Goal: Task Accomplishment & Management: Complete application form

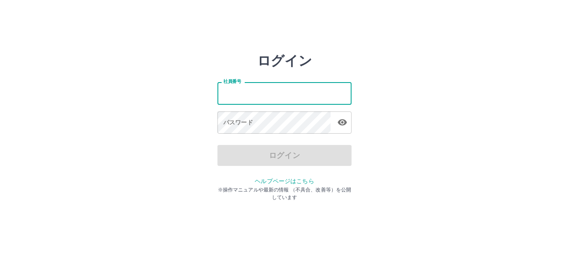
click at [310, 97] on input "社員番号" at bounding box center [284, 93] width 134 height 22
type input "*******"
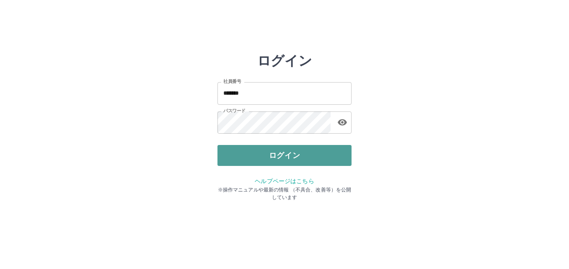
click at [311, 152] on button "ログイン" at bounding box center [284, 155] width 134 height 21
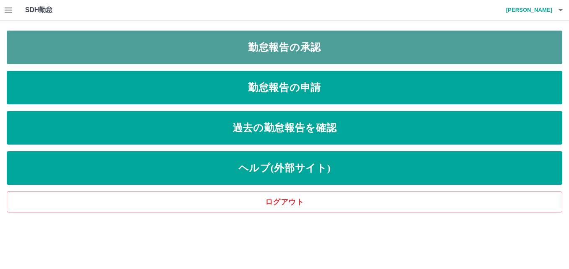
click at [257, 57] on link "勤怠報告の承認" at bounding box center [284, 48] width 555 height 34
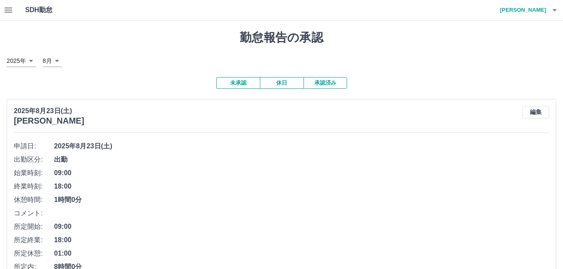
click at [323, 84] on button "承認済み" at bounding box center [325, 83] width 44 height 12
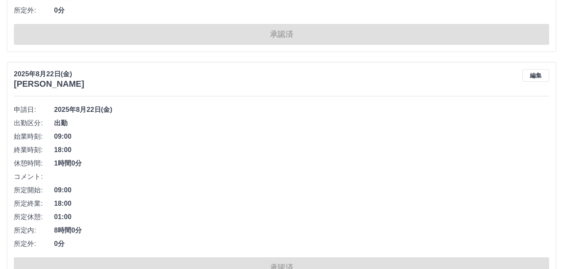
scroll to position [3717, 0]
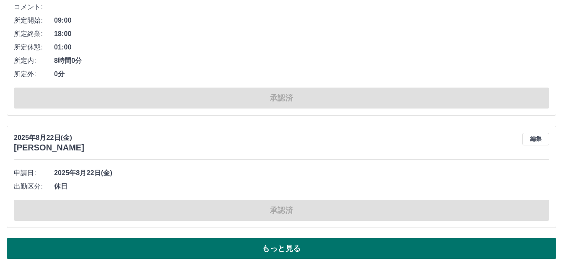
click at [432, 240] on button "もっと見る" at bounding box center [281, 248] width 549 height 21
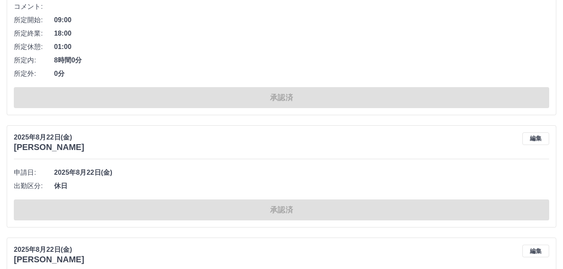
scroll to position [8779, 0]
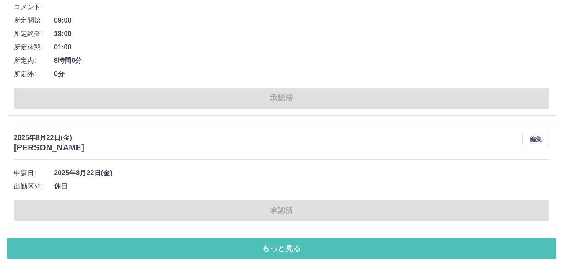
click at [491, 248] on button "もっと見る" at bounding box center [281, 248] width 549 height 21
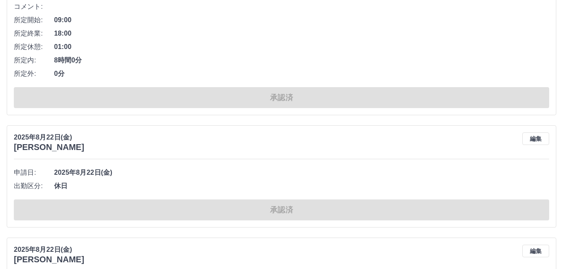
scroll to position [13600, 0]
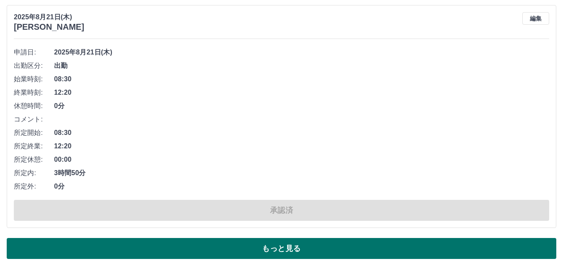
click at [477, 243] on button "もっと見る" at bounding box center [281, 248] width 549 height 21
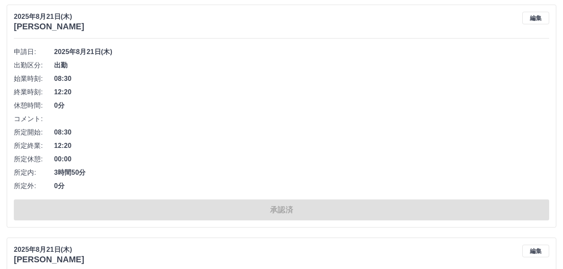
scroll to position [18340, 0]
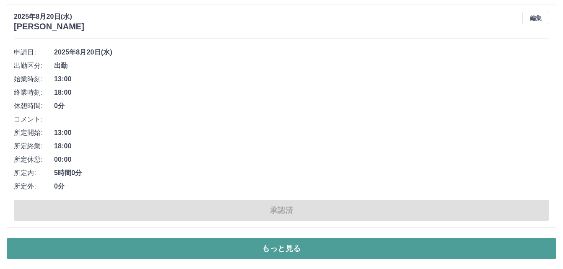
click at [473, 246] on button "もっと見る" at bounding box center [281, 248] width 549 height 21
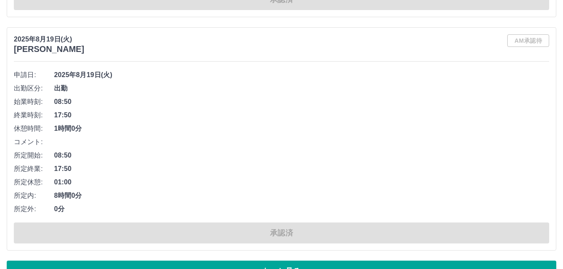
scroll to position [22719, 0]
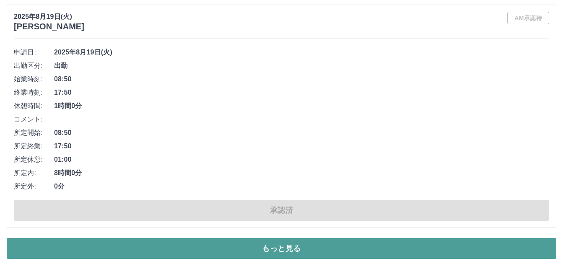
click at [447, 243] on button "もっと見る" at bounding box center [281, 248] width 549 height 21
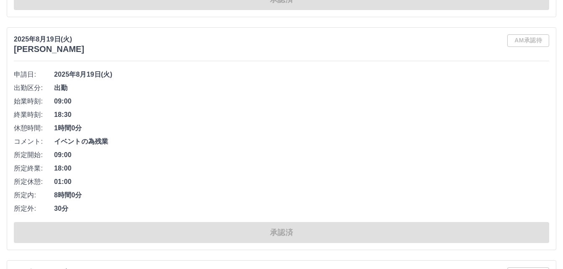
scroll to position [27620, 0]
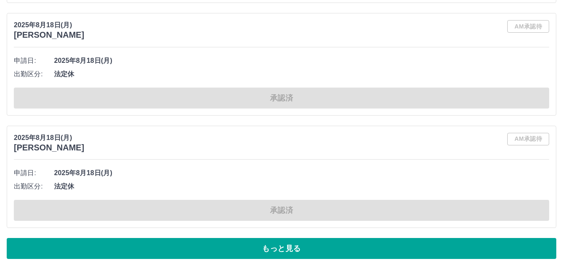
click at [518, 245] on button "もっと見る" at bounding box center [281, 248] width 549 height 21
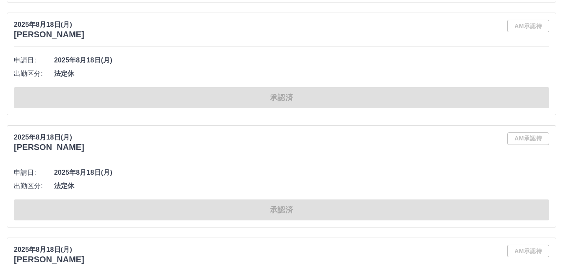
scroll to position [30430, 0]
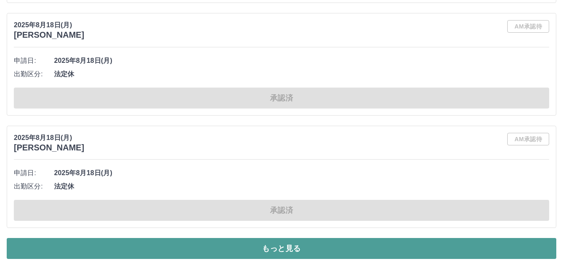
click at [514, 245] on button "もっと見る" at bounding box center [281, 248] width 549 height 21
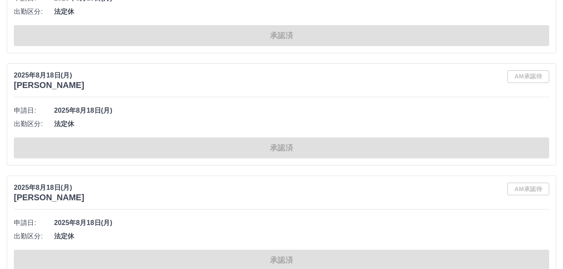
scroll to position [34969, 0]
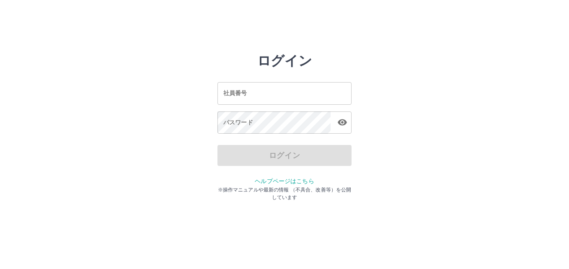
click at [333, 93] on input "社員番号" at bounding box center [284, 93] width 134 height 22
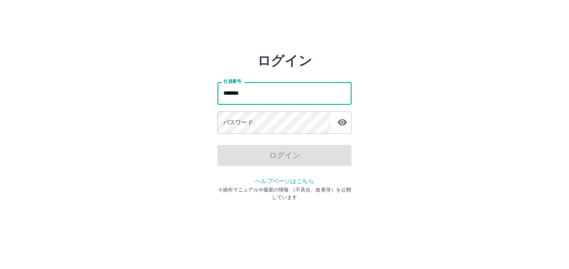
type input "*******"
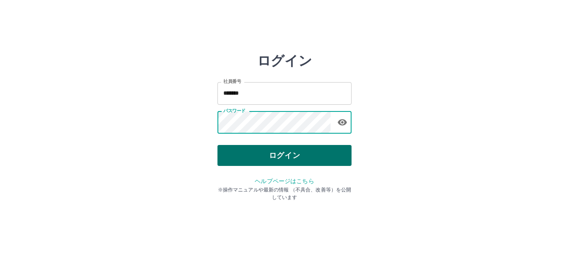
click at [251, 159] on button "ログイン" at bounding box center [284, 155] width 134 height 21
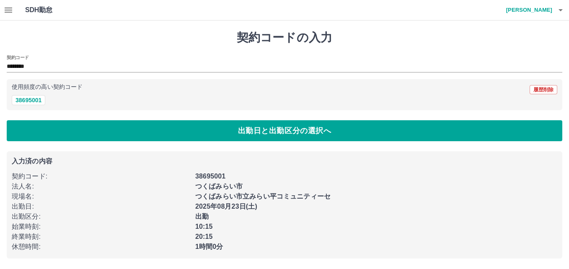
click at [12, 8] on icon "button" at bounding box center [9, 10] width 8 height 5
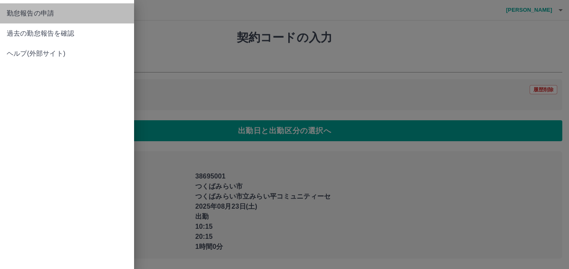
click at [15, 18] on span "勤怠報告の申請" at bounding box center [67, 13] width 121 height 10
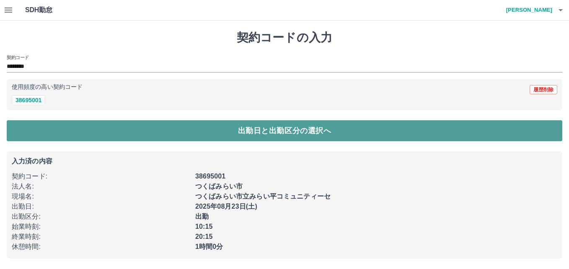
click at [111, 127] on button "出勤日と出勤区分の選択へ" at bounding box center [284, 130] width 555 height 21
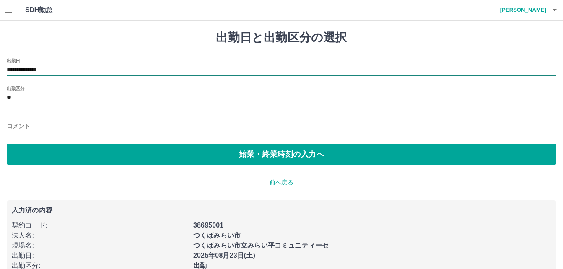
click at [46, 70] on input "**********" at bounding box center [281, 70] width 549 height 10
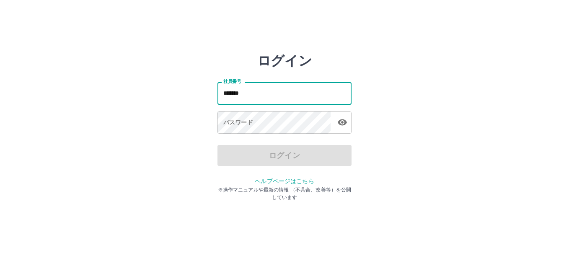
type input "*******"
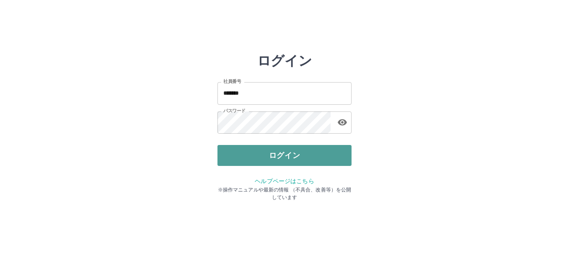
click at [333, 157] on button "ログイン" at bounding box center [284, 155] width 134 height 21
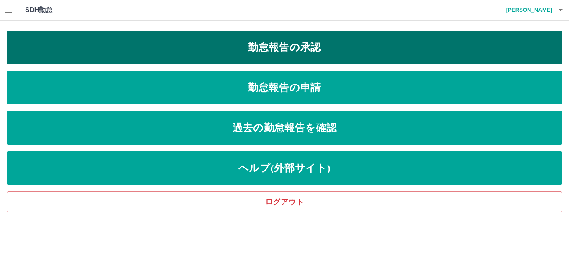
click at [279, 53] on link "勤怠報告の承認" at bounding box center [284, 48] width 555 height 34
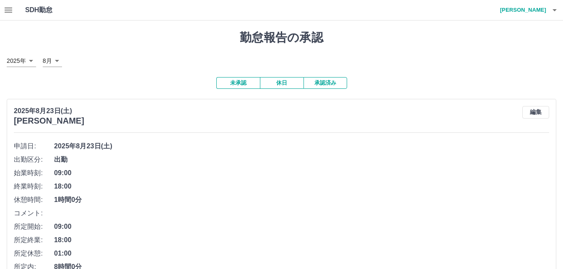
click at [323, 83] on button "承認済み" at bounding box center [325, 83] width 44 height 12
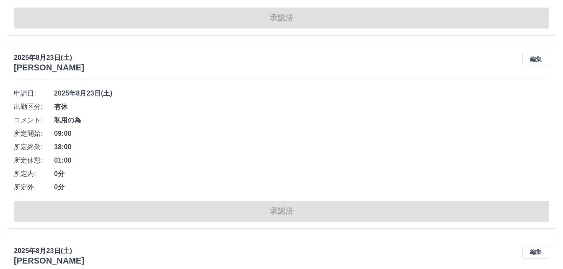
scroll to position [3717, 0]
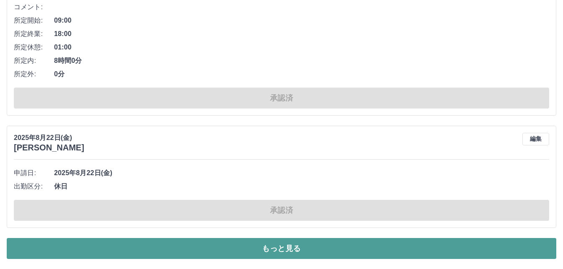
click at [502, 249] on button "もっと見る" at bounding box center [281, 248] width 549 height 21
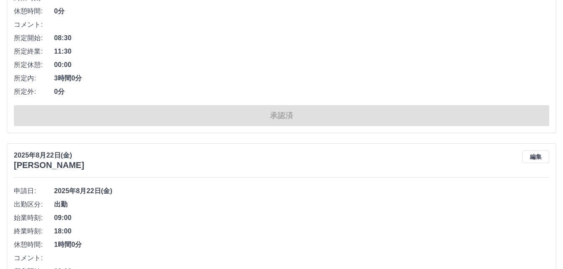
scroll to position [8779, 0]
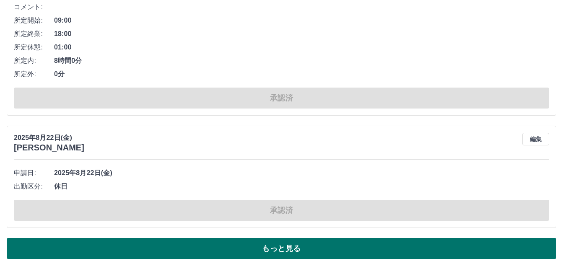
click at [529, 245] on button "もっと見る" at bounding box center [281, 248] width 549 height 21
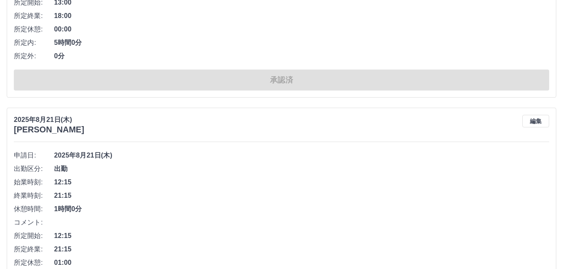
scroll to position [13600, 0]
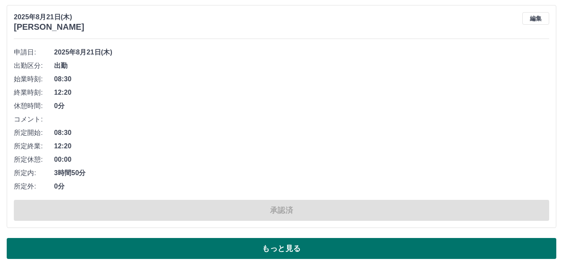
click at [491, 243] on button "もっと見る" at bounding box center [281, 248] width 549 height 21
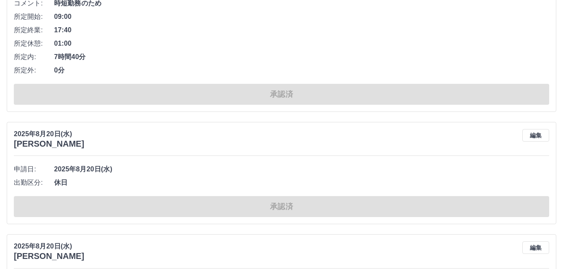
scroll to position [18340, 0]
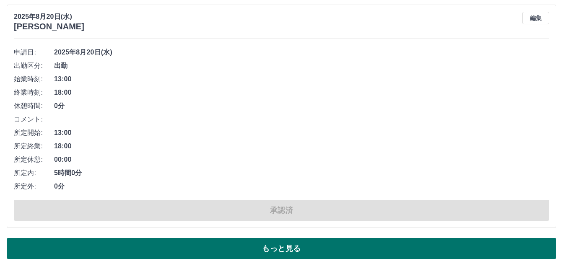
click at [501, 245] on button "もっと見る" at bounding box center [281, 248] width 549 height 21
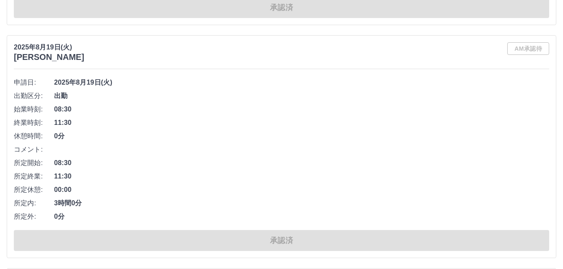
scroll to position [22719, 0]
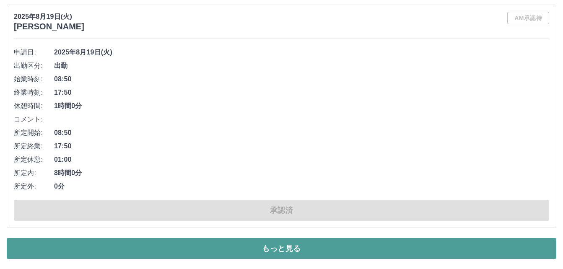
click at [517, 240] on button "もっと見る" at bounding box center [281, 248] width 549 height 21
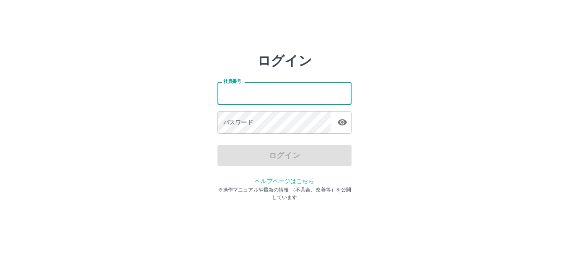
click at [317, 97] on input "社員番号" at bounding box center [284, 93] width 134 height 22
type input "*******"
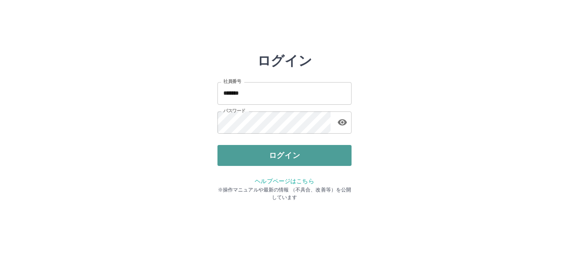
click at [276, 156] on button "ログイン" at bounding box center [284, 155] width 134 height 21
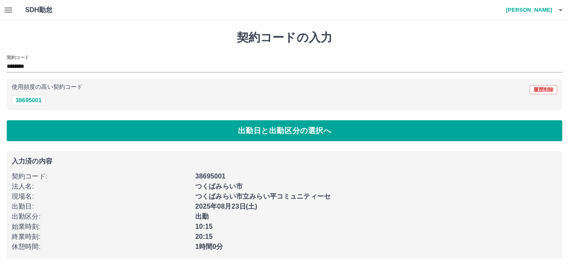
click at [6, 13] on icon "button" at bounding box center [9, 10] width 8 height 5
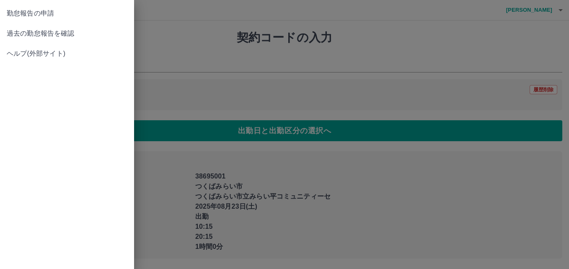
click at [23, 12] on span "勤怠報告の申請" at bounding box center [67, 13] width 121 height 10
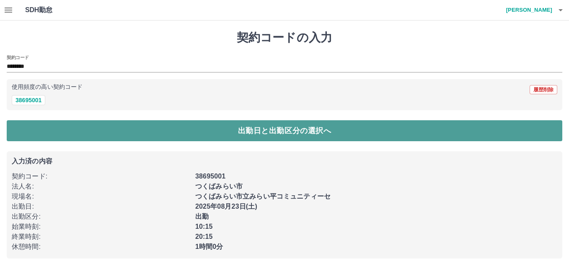
click at [91, 130] on button "出勤日と出勤区分の選択へ" at bounding box center [284, 130] width 555 height 21
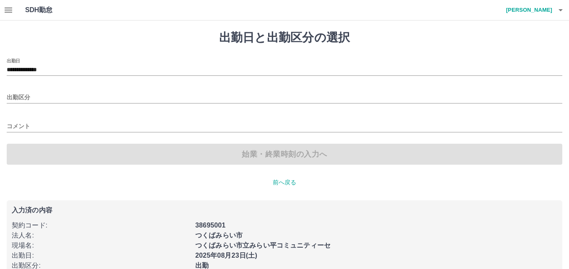
type input "**"
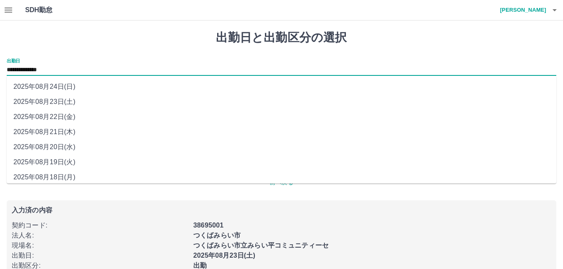
click at [32, 69] on input "**********" at bounding box center [281, 70] width 549 height 10
drag, startPoint x: 32, startPoint y: 69, endPoint x: 37, endPoint y: 87, distance: 19.1
click at [37, 87] on li "2025年08月24日(日)" at bounding box center [281, 86] width 549 height 15
type input "**********"
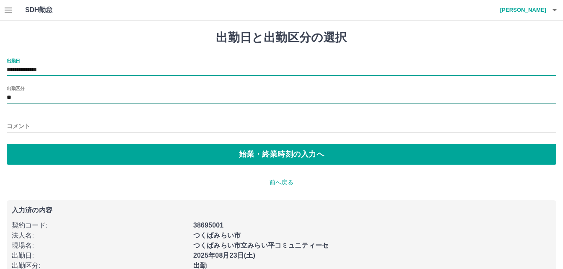
click at [18, 98] on input "**" at bounding box center [281, 98] width 549 height 10
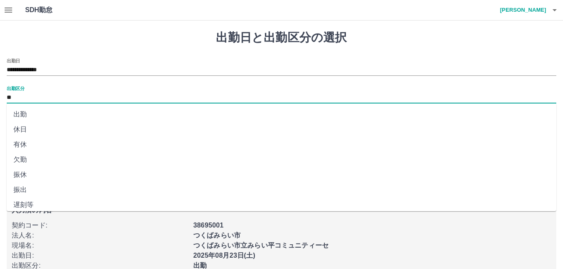
drag, startPoint x: 18, startPoint y: 98, endPoint x: 20, endPoint y: 143, distance: 45.3
click at [20, 143] on li "有休" at bounding box center [281, 144] width 549 height 15
type input "**"
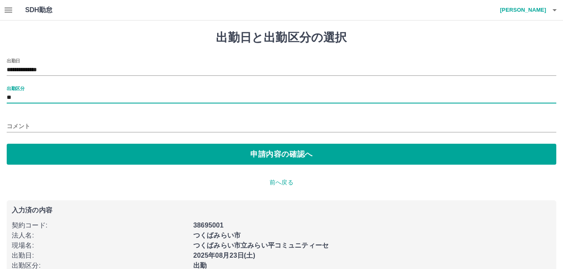
click at [28, 127] on input "コメント" at bounding box center [281, 126] width 549 height 12
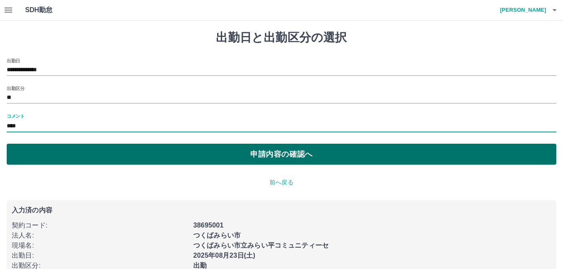
type input "****"
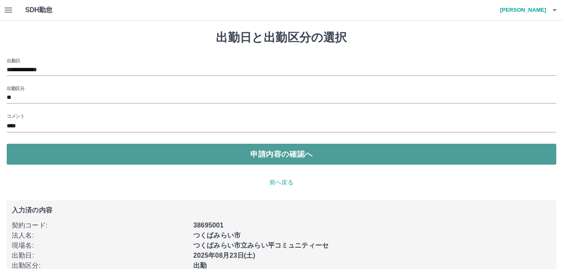
click at [137, 155] on button "申請内容の確認へ" at bounding box center [281, 154] width 549 height 21
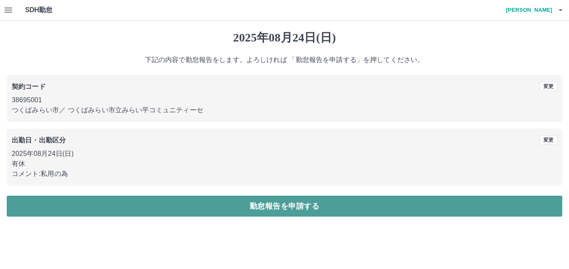
click at [186, 209] on button "勤怠報告を申請する" at bounding box center [284, 206] width 555 height 21
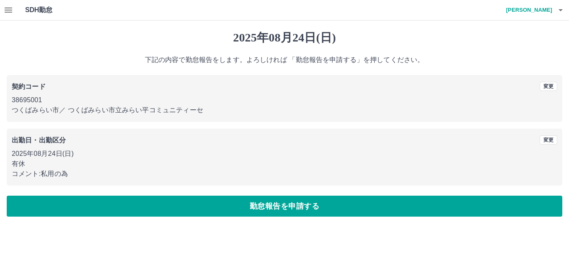
click at [538, 10] on h4 "飯岡　久美子" at bounding box center [527, 10] width 50 height 20
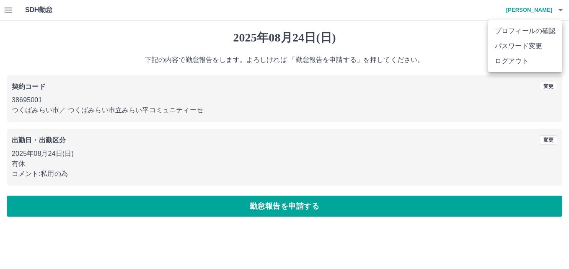
click at [524, 62] on li "ログアウト" at bounding box center [525, 61] width 74 height 15
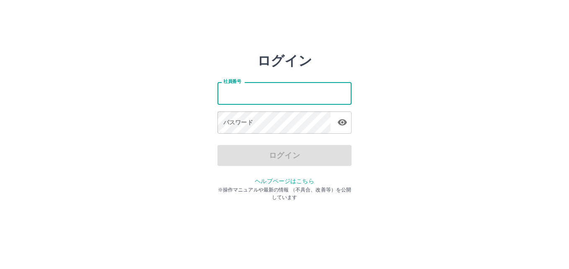
click at [322, 93] on input "社員番号" at bounding box center [284, 93] width 134 height 22
type input "*******"
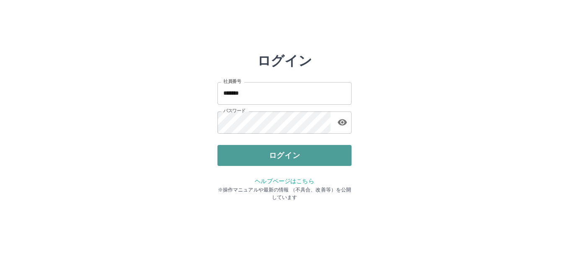
click at [316, 153] on button "ログイン" at bounding box center [284, 155] width 134 height 21
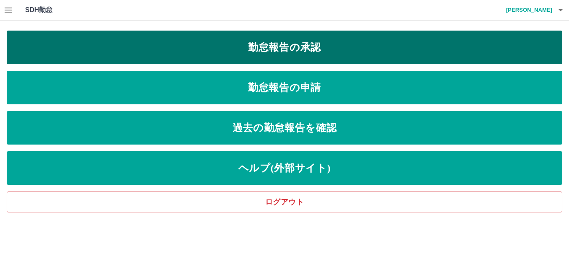
click at [286, 47] on link "勤怠報告の承認" at bounding box center [284, 48] width 555 height 34
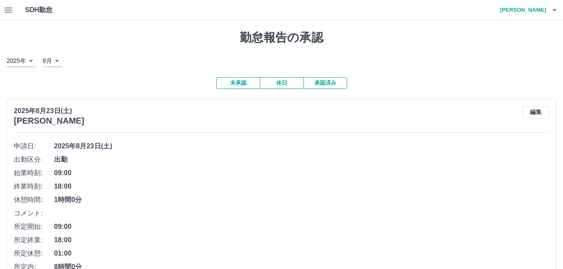
click at [541, 11] on h4 "[PERSON_NAME]" at bounding box center [521, 10] width 50 height 20
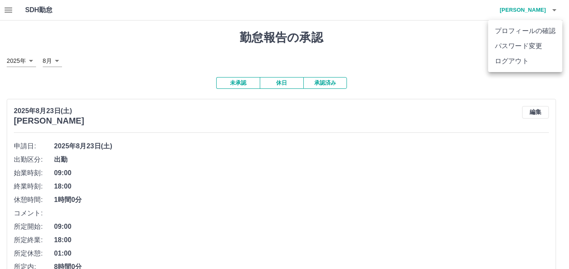
click at [531, 59] on li "ログアウト" at bounding box center [525, 61] width 74 height 15
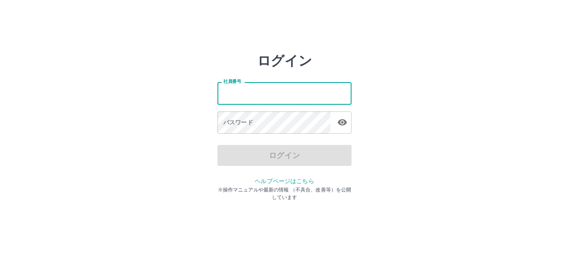
click at [333, 95] on input "社員番号" at bounding box center [284, 93] width 134 height 22
type input "*******"
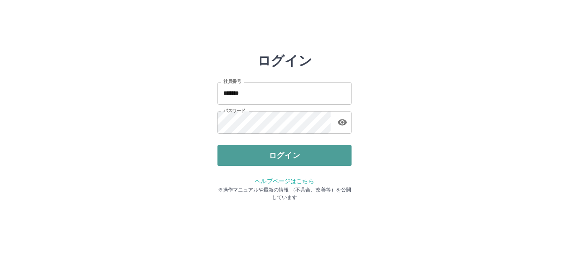
click at [306, 150] on button "ログイン" at bounding box center [284, 155] width 134 height 21
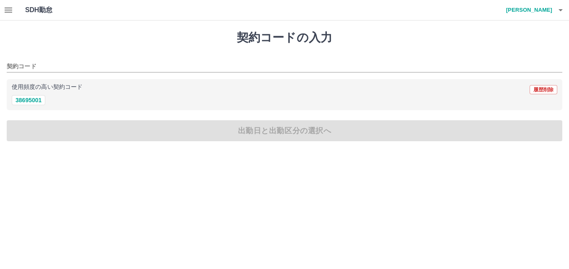
click at [7, 11] on icon "button" at bounding box center [8, 10] width 10 height 10
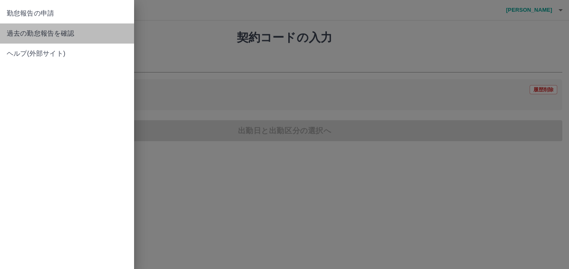
click at [13, 32] on span "過去の勤怠報告を確認" at bounding box center [67, 33] width 121 height 10
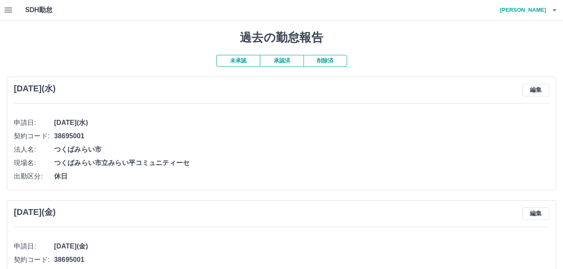
click at [325, 62] on button "削除済" at bounding box center [325, 61] width 44 height 12
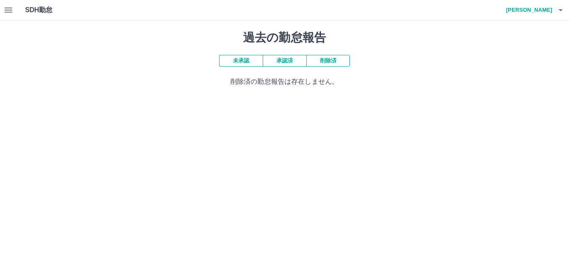
click at [242, 62] on button "未承認" at bounding box center [241, 61] width 44 height 12
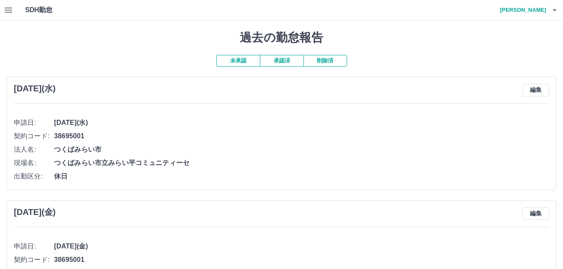
click at [279, 62] on button "承認済" at bounding box center [282, 61] width 44 height 12
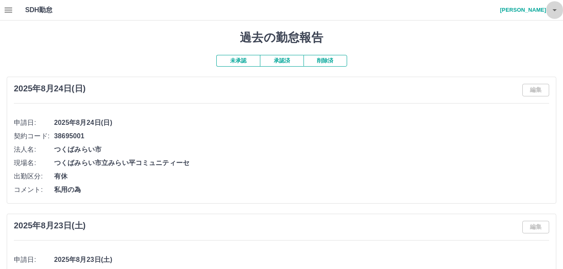
click at [556, 13] on icon "button" at bounding box center [554, 10] width 10 height 10
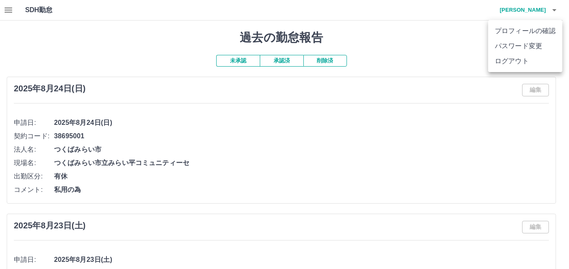
click at [500, 58] on li "ログアウト" at bounding box center [525, 61] width 74 height 15
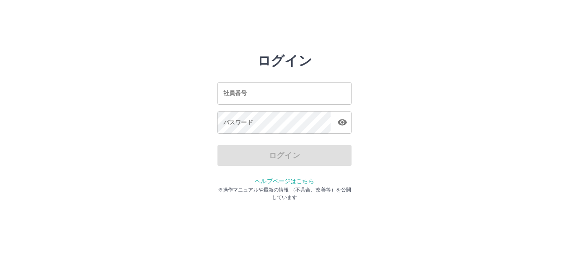
click at [262, 89] on input "社員番号" at bounding box center [284, 93] width 134 height 22
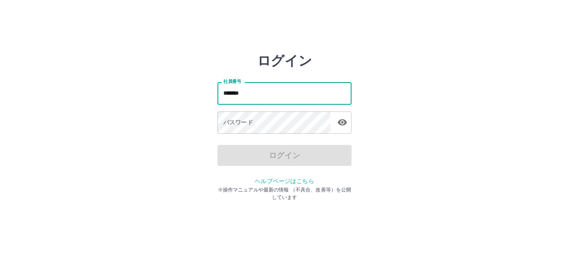
type input "*******"
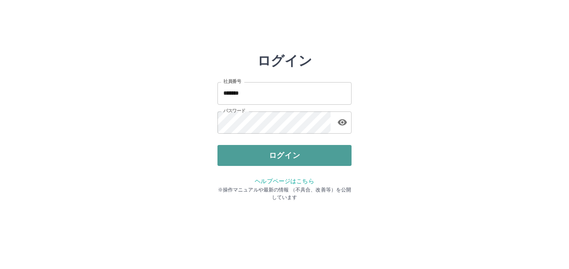
click at [275, 149] on button "ログイン" at bounding box center [284, 155] width 134 height 21
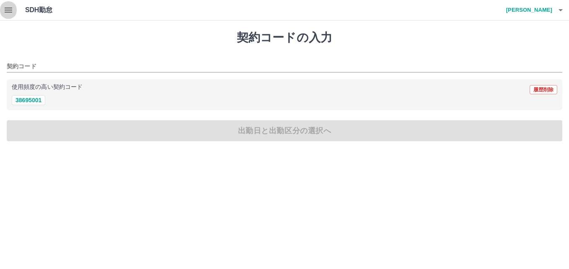
click at [12, 7] on icon "button" at bounding box center [8, 10] width 10 height 10
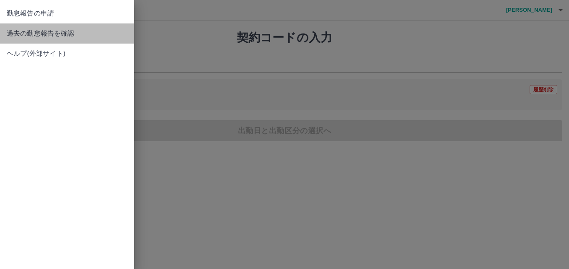
click at [17, 34] on span "過去の勤怠報告を確認" at bounding box center [67, 33] width 121 height 10
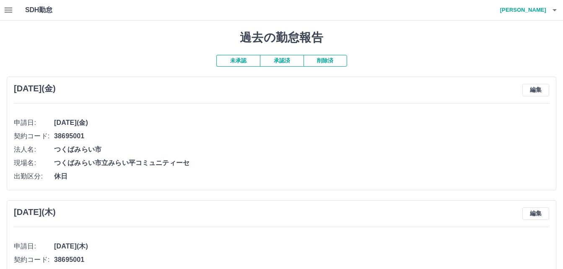
click at [289, 60] on button "承認済" at bounding box center [282, 61] width 44 height 12
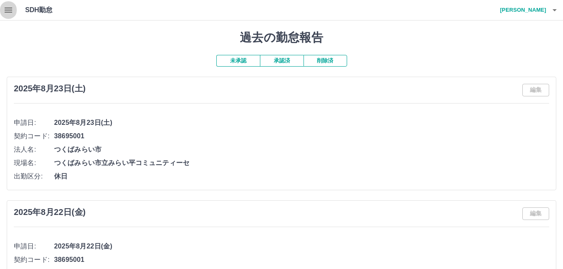
click at [12, 10] on icon "button" at bounding box center [9, 10] width 8 height 5
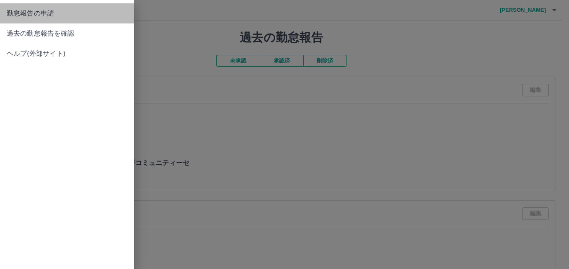
click at [24, 18] on link "勤怠報告の申請" at bounding box center [67, 13] width 134 height 20
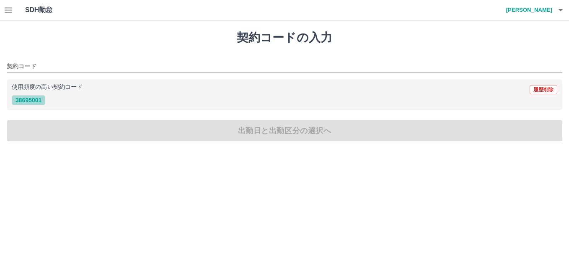
click at [26, 99] on button "38695001" at bounding box center [29, 100] width 34 height 10
type input "********"
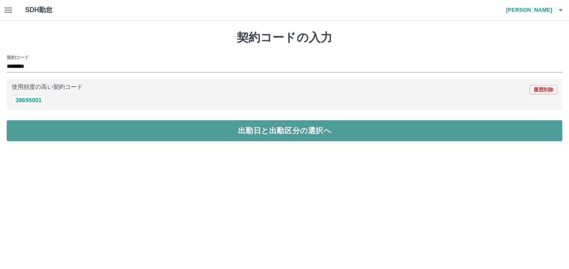
click at [32, 130] on button "出勤日と出勤区分の選択へ" at bounding box center [284, 130] width 555 height 21
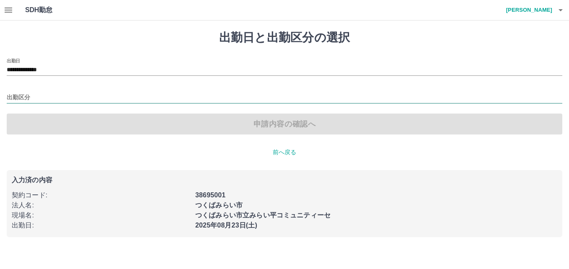
click at [25, 97] on input "出勤区分" at bounding box center [284, 98] width 555 height 10
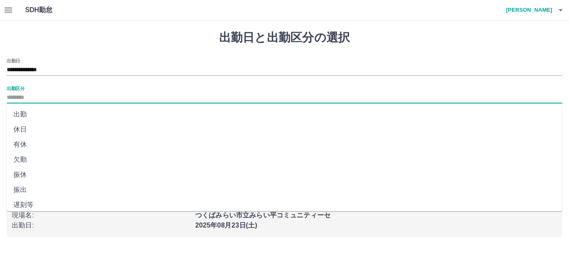
click at [25, 130] on li "休日" at bounding box center [284, 129] width 555 height 15
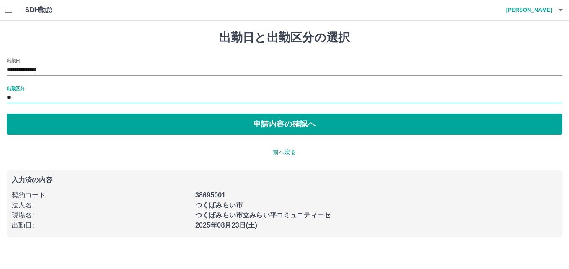
click at [25, 101] on input "**" at bounding box center [284, 98] width 555 height 10
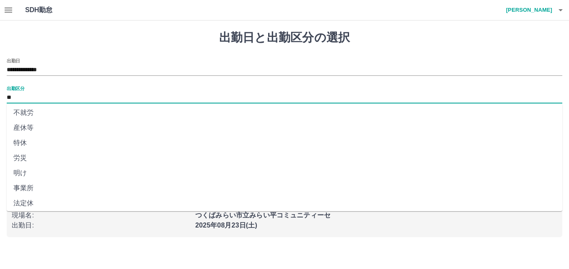
scroll to position [170, 0]
click at [39, 183] on li "法定休" at bounding box center [284, 185] width 555 height 15
type input "***"
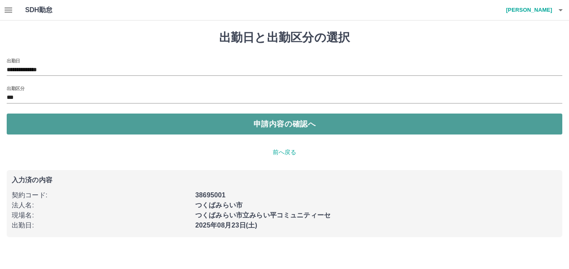
click at [39, 132] on button "申請内容の確認へ" at bounding box center [284, 124] width 555 height 21
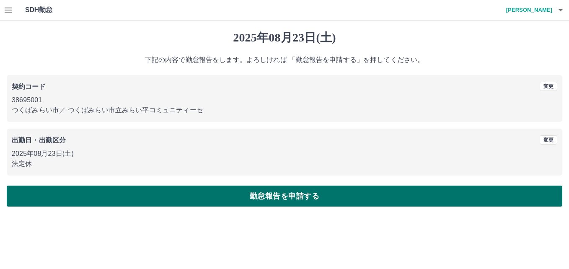
click at [133, 197] on button "勤怠報告を申請する" at bounding box center [284, 196] width 555 height 21
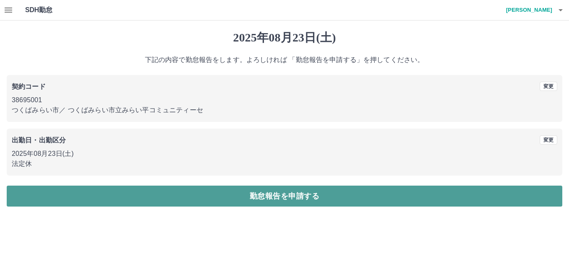
click at [128, 198] on button "勤怠報告を申請する" at bounding box center [284, 196] width 555 height 21
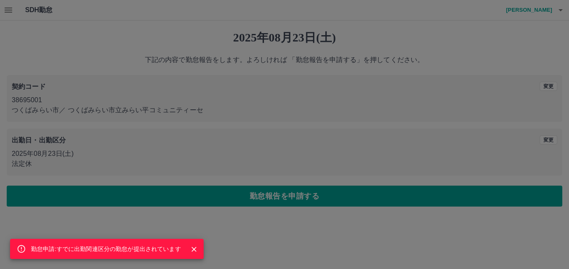
click at [194, 250] on icon "Close" at bounding box center [193, 249] width 5 height 5
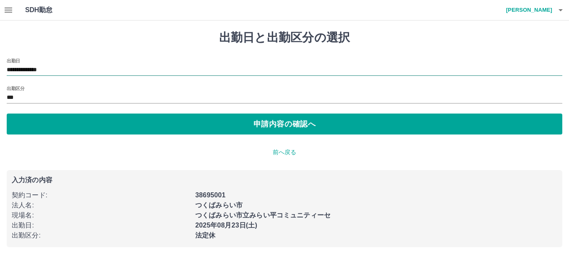
click at [26, 73] on input "**********" at bounding box center [284, 70] width 555 height 10
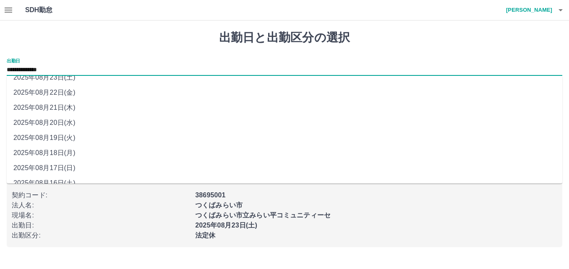
scroll to position [35, 0]
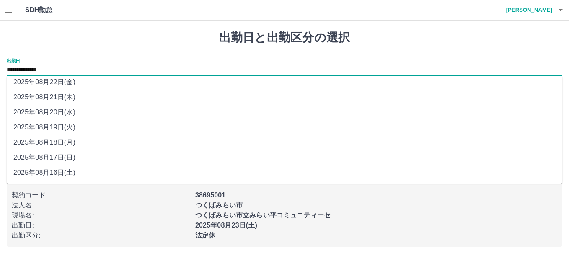
click at [41, 144] on li "2025年08月18日(月)" at bounding box center [284, 142] width 555 height 15
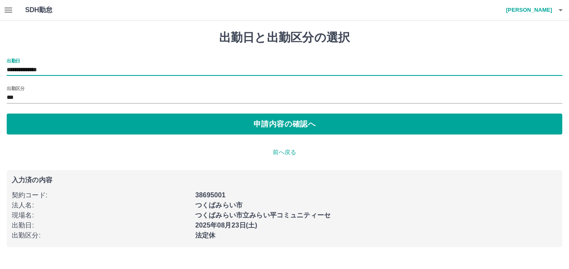
type input "**********"
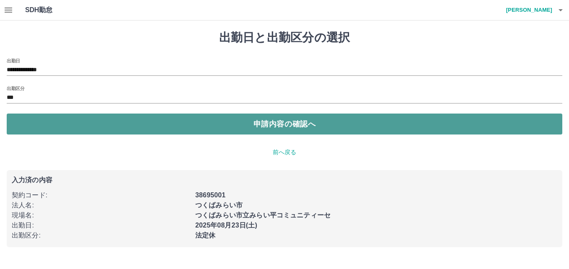
click at [104, 122] on button "申請内容の確認へ" at bounding box center [284, 124] width 555 height 21
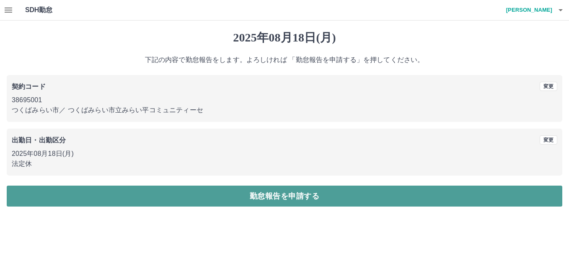
click at [162, 195] on button "勤怠報告を申請する" at bounding box center [284, 196] width 555 height 21
